Goal: Information Seeking & Learning: Understand process/instructions

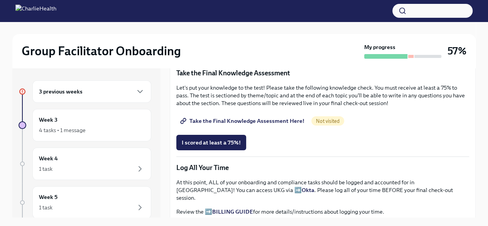
scroll to position [347, 0]
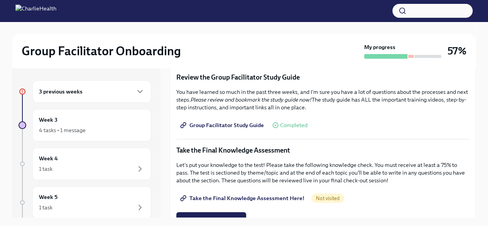
click at [234, 121] on span "Group Facilitator Study Guide" at bounding box center [223, 125] width 82 height 8
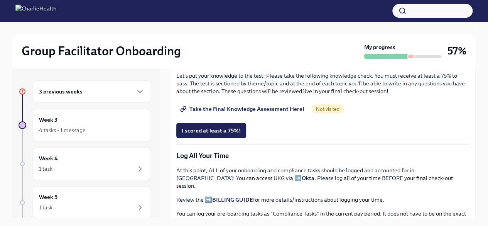
scroll to position [425, 0]
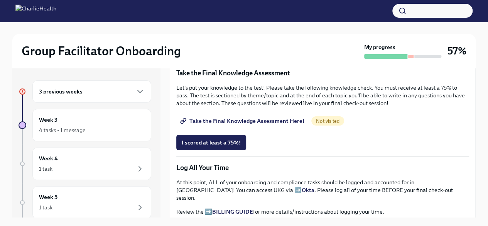
click at [242, 117] on span "Take the Final Knowledge Assessment Here!" at bounding box center [243, 121] width 123 height 8
click at [213, 139] on span "I scored at least a 75%!" at bounding box center [211, 143] width 59 height 8
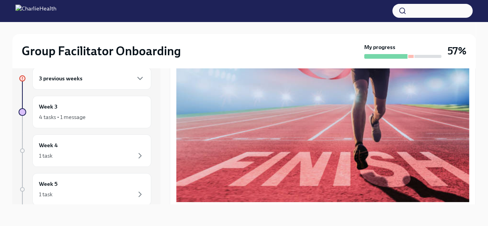
scroll to position [0, 0]
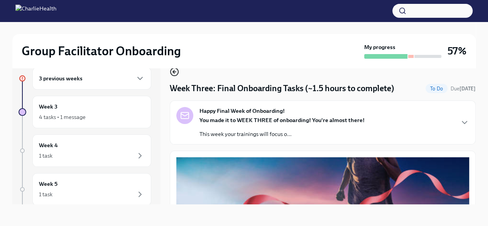
click at [172, 74] on icon "button" at bounding box center [174, 71] width 9 height 9
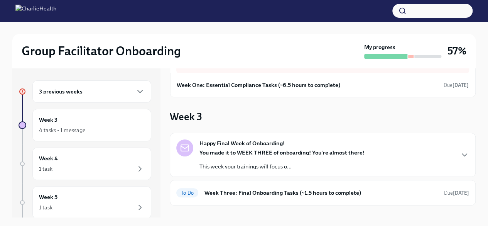
scroll to position [77, 0]
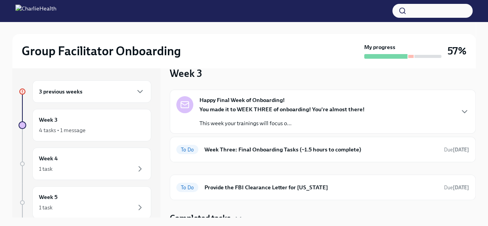
click at [246, 117] on div "You made it to WEEK THREE of onboarding! You're almost there! This week your tr…" at bounding box center [282, 116] width 165 height 22
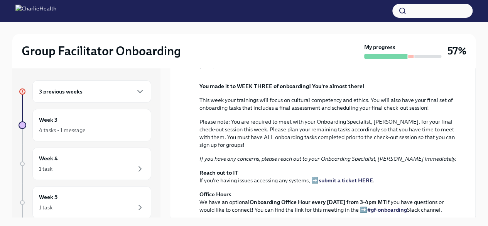
scroll to position [102, 0]
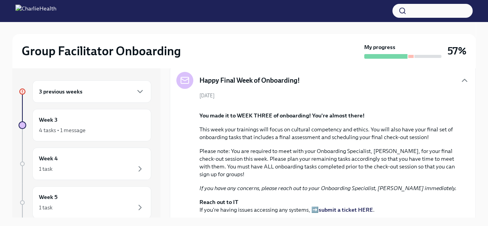
click at [54, 91] on h6 "3 previous weeks" at bounding box center [61, 91] width 44 height 8
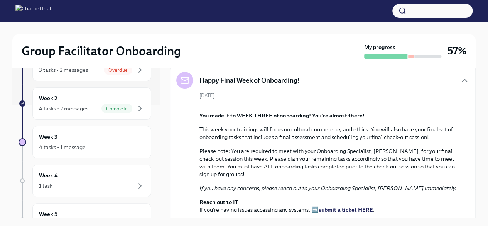
scroll to position [116, 0]
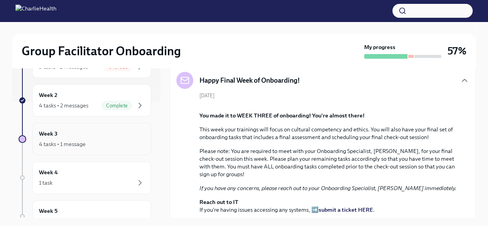
click at [50, 132] on h6 "Week 3" at bounding box center [48, 133] width 19 height 8
click at [52, 141] on div "4 tasks • 1 message" at bounding box center [62, 144] width 47 height 8
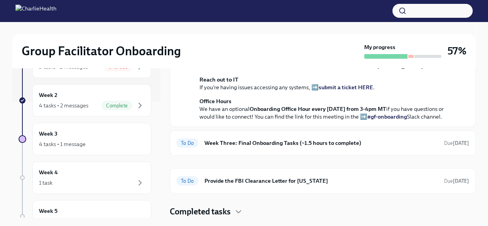
scroll to position [372, 0]
click at [251, 147] on h6 "Week Three: Final Onboarding Tasks (~1.5 hours to complete)" at bounding box center [322, 143] width 234 height 8
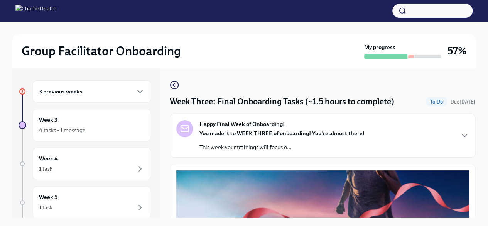
click at [251, 147] on p "This week your trainings will focus o..." at bounding box center [282, 147] width 165 height 8
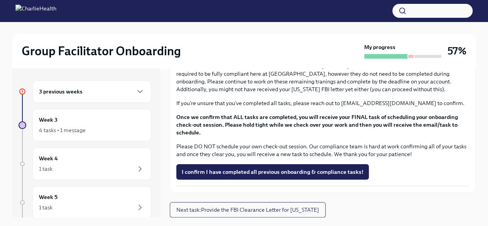
scroll to position [941, 0]
click at [66, 126] on div "4 tasks • 1 message" at bounding box center [62, 130] width 47 height 8
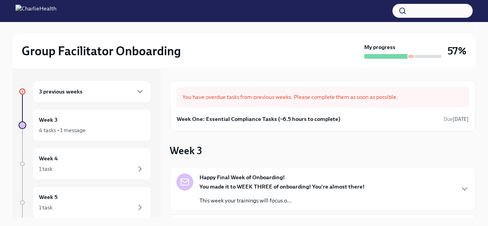
click at [178, 152] on h3 "Week 3" at bounding box center [186, 151] width 32 height 14
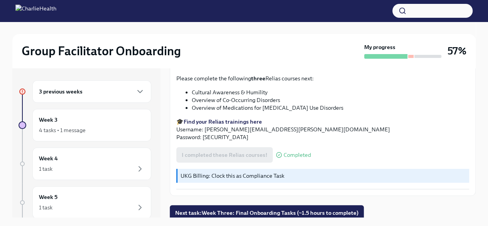
scroll to position [13, 0]
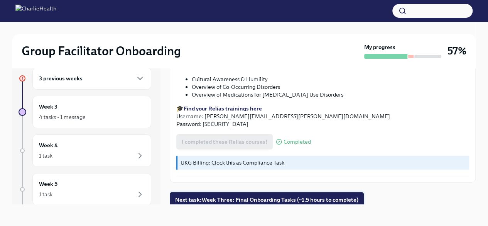
click at [209, 196] on span "Next task : Week Three: Final Onboarding Tasks (~1.5 hours to complete)" at bounding box center [266, 200] width 183 height 8
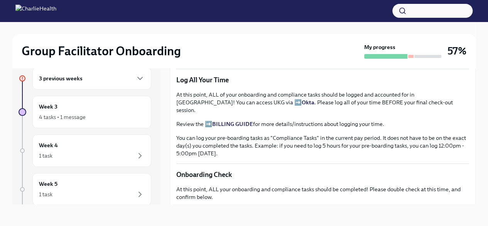
scroll to position [498, 0]
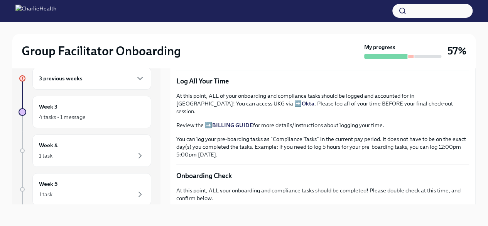
click at [227, 122] on strong "BILLING GUIDE" at bounding box center [232, 125] width 41 height 7
